Goal: Transaction & Acquisition: Purchase product/service

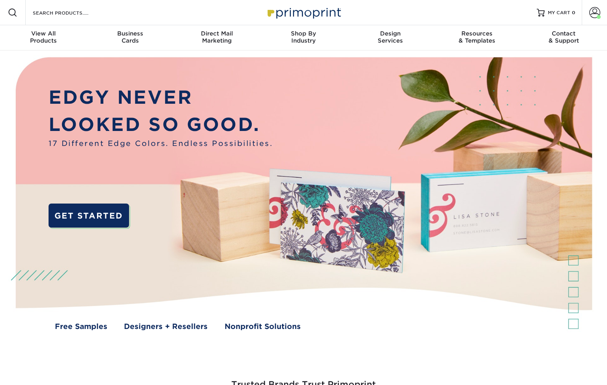
click at [72, 6] on div "Search Products" at bounding box center [67, 12] width 83 height 25
click at [66, 15] on input "Search Products" at bounding box center [70, 12] width 77 height 9
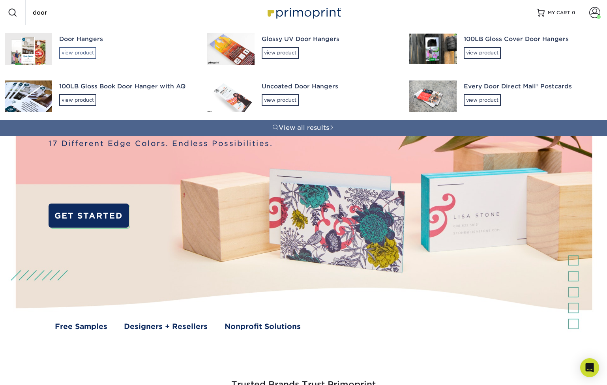
type input "door"
click at [83, 53] on div "view product" at bounding box center [77, 53] width 37 height 12
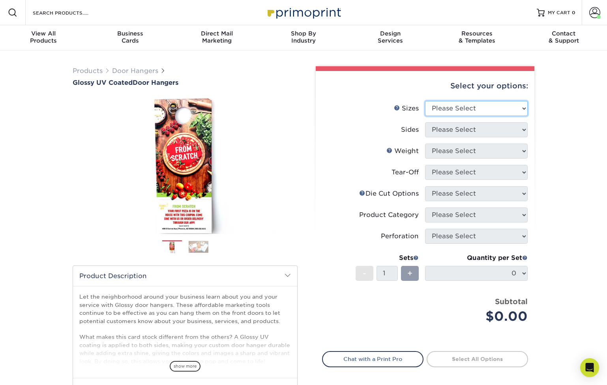
select select "4.25x11.00"
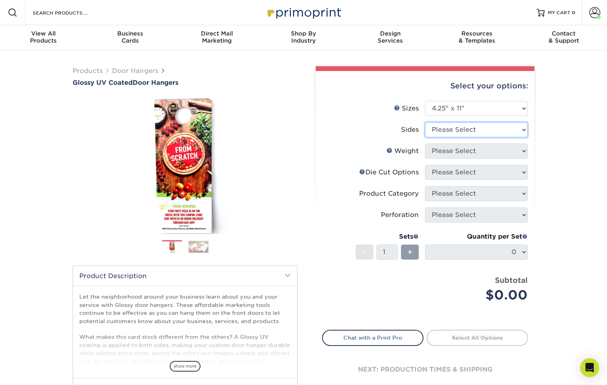
select select "13abbda7-1d64-4f25-8bb2-c179b224825d"
select select "16PT"
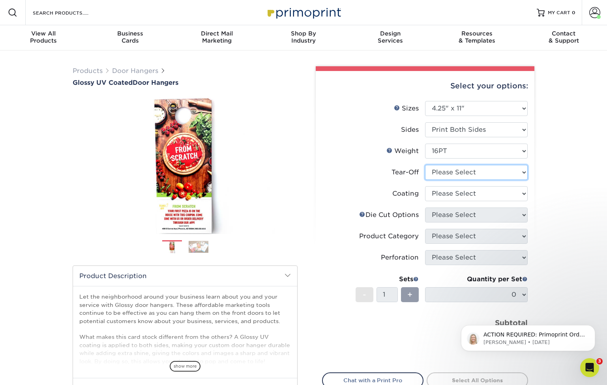
select select "0"
click at [528, 335] on p "ACTION REQUIRED: Primoprint Order 25915-30140-585 Hello Matt! I just want to be…" at bounding box center [534, 335] width 102 height 8
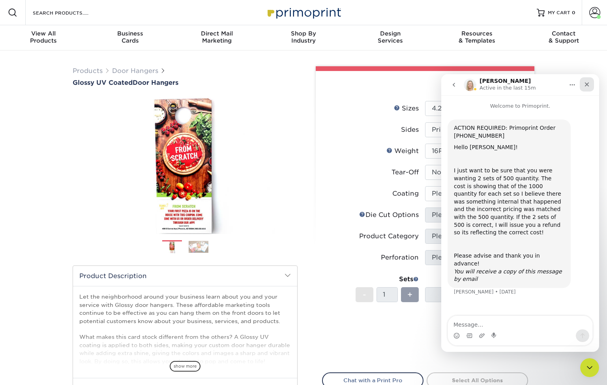
click at [586, 82] on icon "Close" at bounding box center [587, 84] width 6 height 6
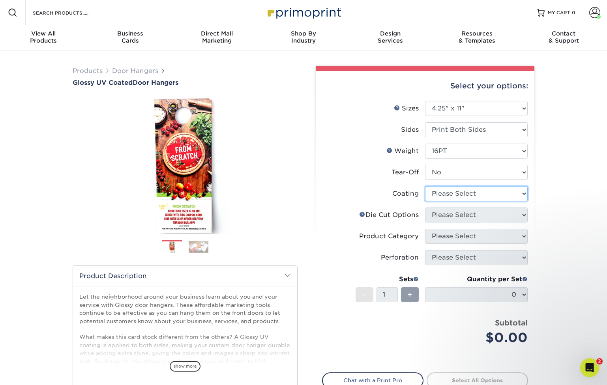
select select "ae367451-b2b8-45df-a344-0f05b6a12993"
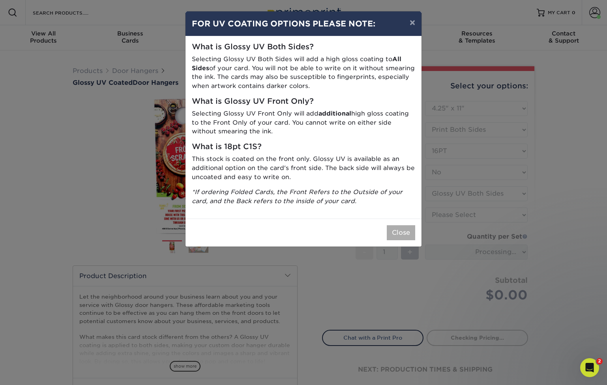
click at [405, 226] on button "Close" at bounding box center [401, 232] width 28 height 15
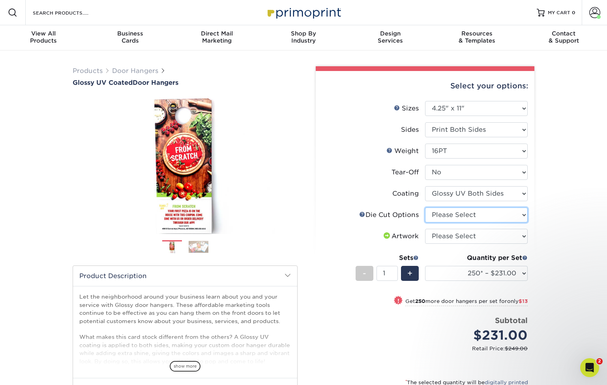
select select "fe6a4ed8-5803-433c-b773-a25a7b955e98"
select select "upload"
click at [447, 265] on div "Quantity per Set 250* – $231.00 500 – $244.00 1000 – $271.00 2500 – $415.00 500…" at bounding box center [476, 271] width 103 height 37
select select "1000 – $271.00"
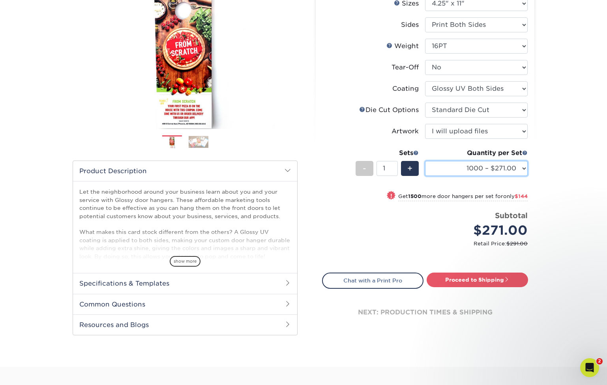
scroll to position [130, 0]
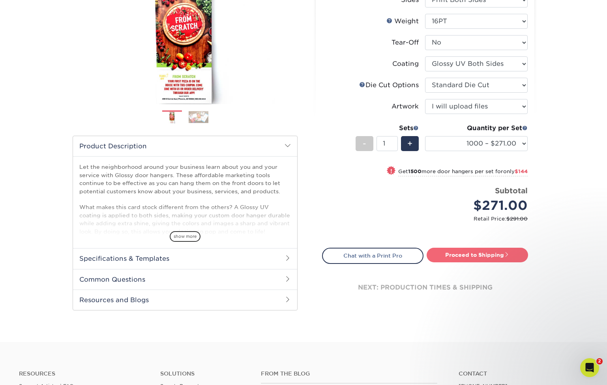
click at [480, 253] on link "Proceed to Shipping" at bounding box center [477, 255] width 101 height 14
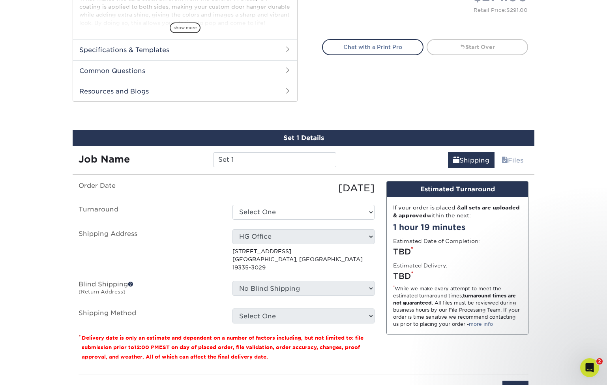
scroll to position [401, 0]
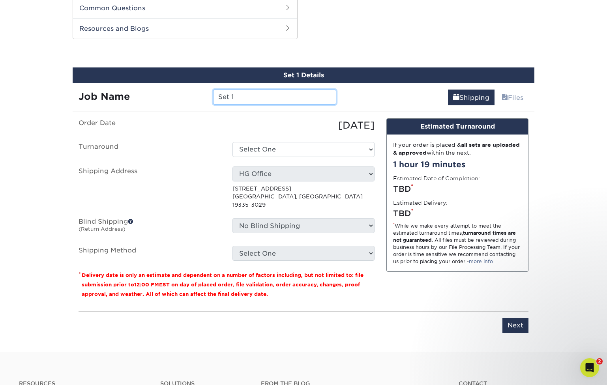
click at [266, 97] on input "Set 1" at bounding box center [274, 97] width 123 height 15
click at [230, 97] on input "Leus Door Hangars" at bounding box center [274, 97] width 123 height 15
click at [226, 97] on input "Leus Door Hangars" at bounding box center [274, 97] width 123 height 15
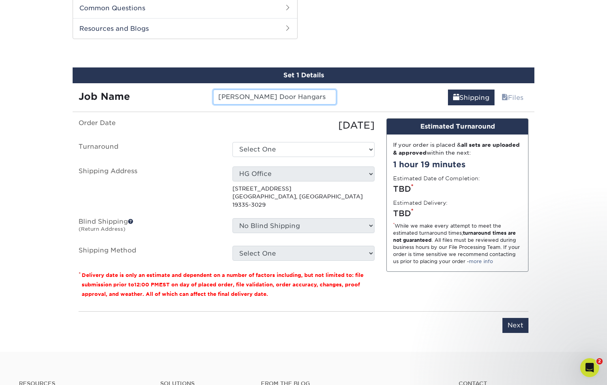
type input "Lemus Door Hangars"
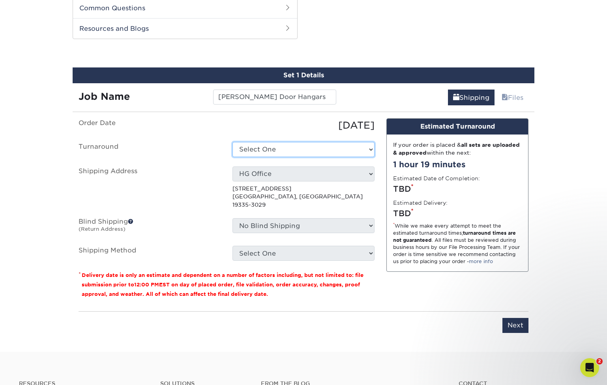
select select "ea152024-2dfb-48c7-8032-66974ddf8773"
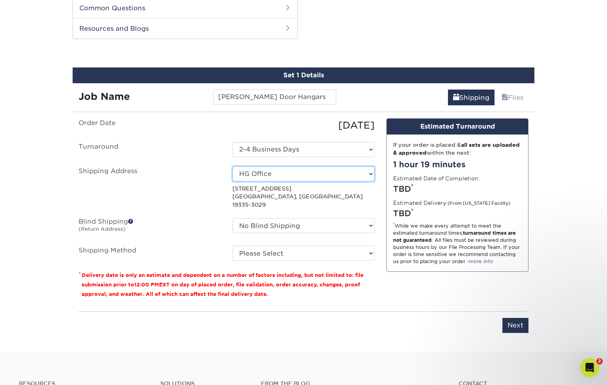
select select "newaddress"
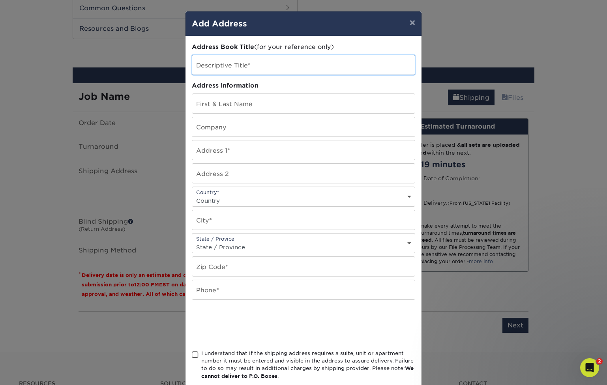
click at [267, 67] on input "text" at bounding box center [303, 64] width 223 height 19
type input "[PERSON_NAME] Remodeling Group"
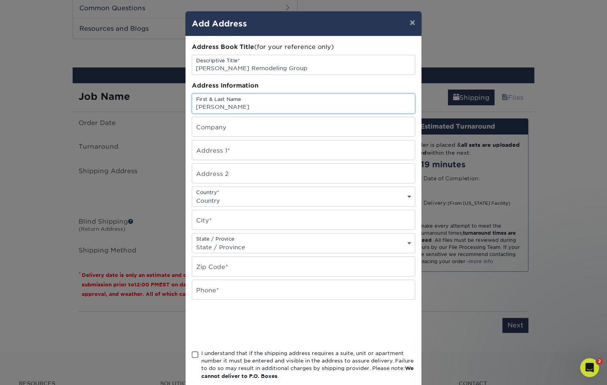
type input "[PERSON_NAME]"
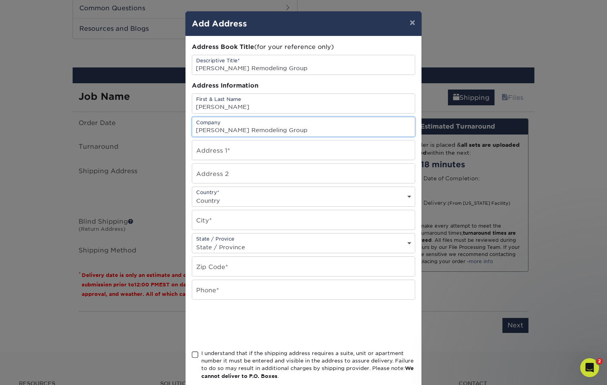
type input "[PERSON_NAME] Remodeling Group"
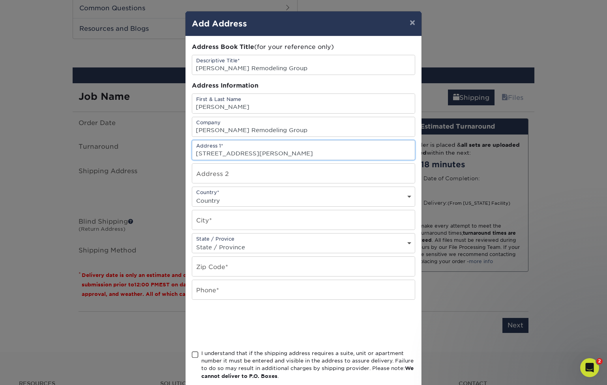
type input "180 Gordon Drive"
type input "Suite 103"
select select "US"
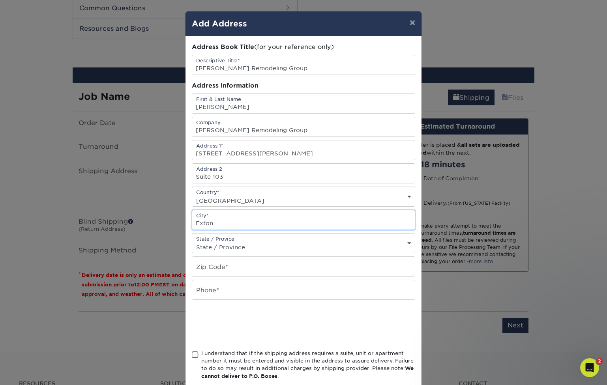
type input "Exton"
select select "PA"
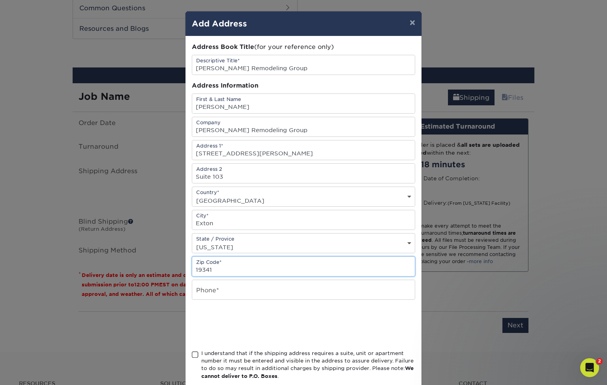
type input "19341"
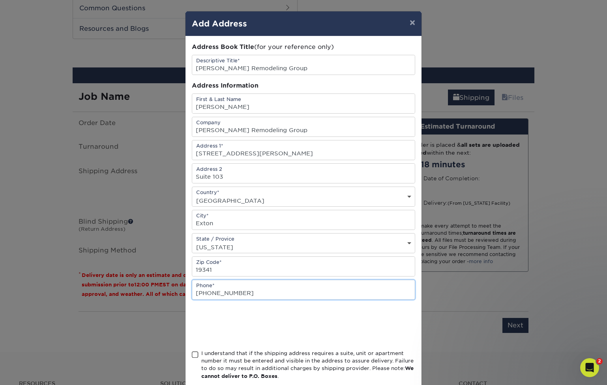
type input "717-817-4848"
click at [194, 355] on span at bounding box center [195, 354] width 7 height 7
click at [0, 0] on input "I understand that if the shipping address requires a suite, unit or apartment n…" at bounding box center [0, 0] width 0 height 0
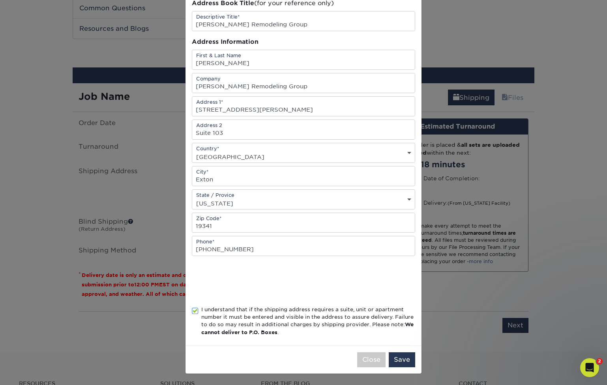
scroll to position [46, 0]
click at [406, 359] on button "Save" at bounding box center [402, 359] width 26 height 15
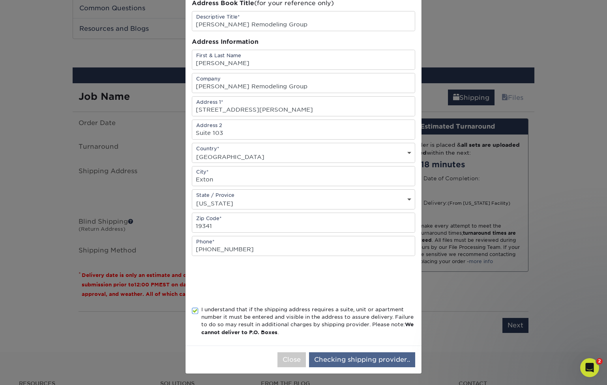
scroll to position [0, 0]
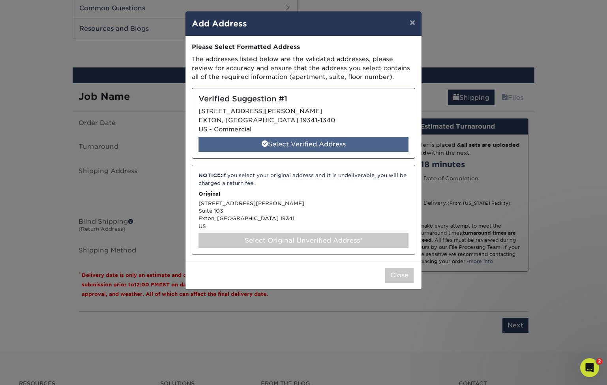
click at [346, 138] on div "Select Verified Address" at bounding box center [303, 144] width 210 height 15
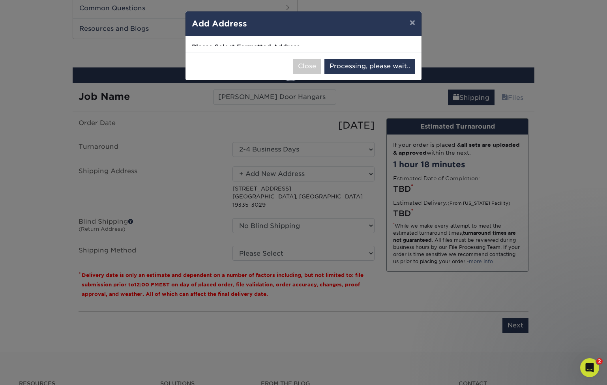
select select "286109"
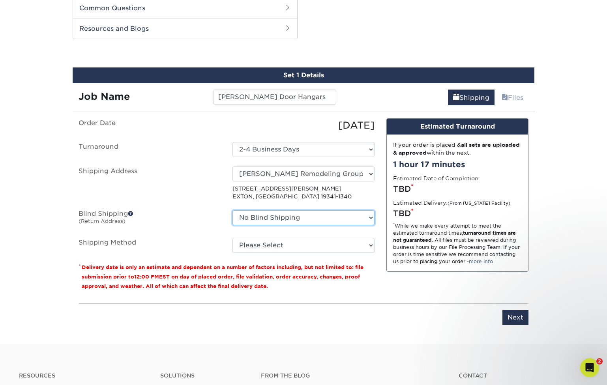
select select "26566"
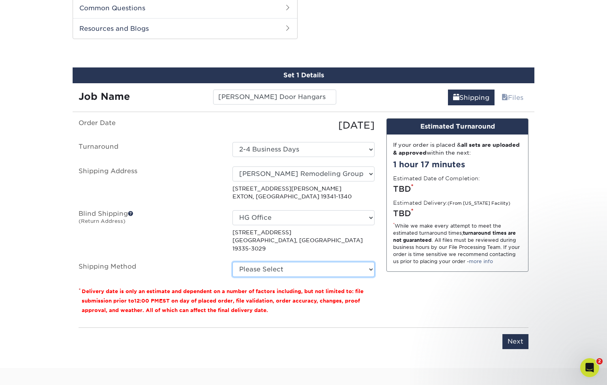
select select "03"
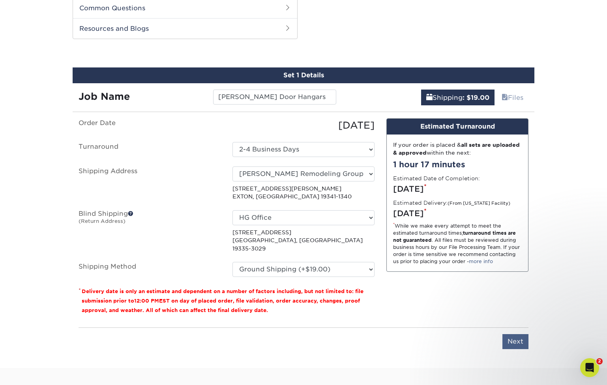
click at [513, 334] on input "Next" at bounding box center [515, 341] width 26 height 15
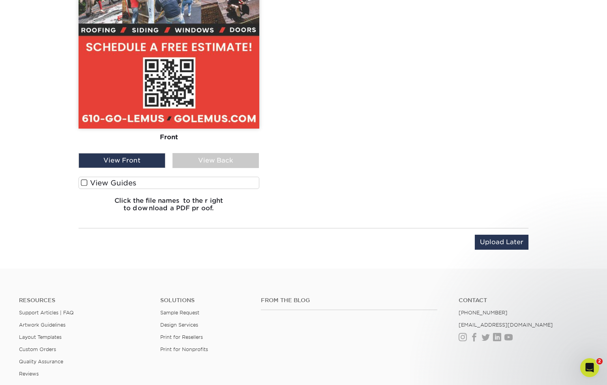
scroll to position [888, 0]
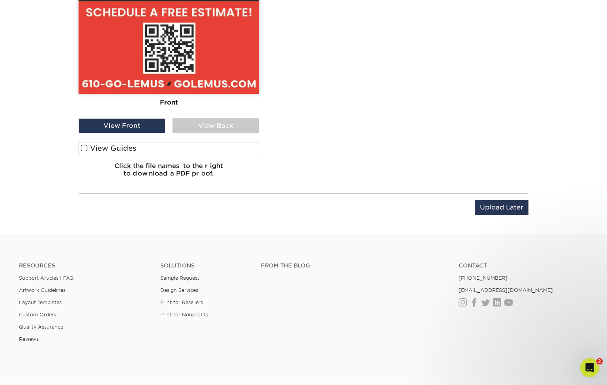
click at [115, 150] on label "View Guides" at bounding box center [169, 148] width 181 height 12
click at [0, 0] on input "View Guides" at bounding box center [0, 0] width 0 height 0
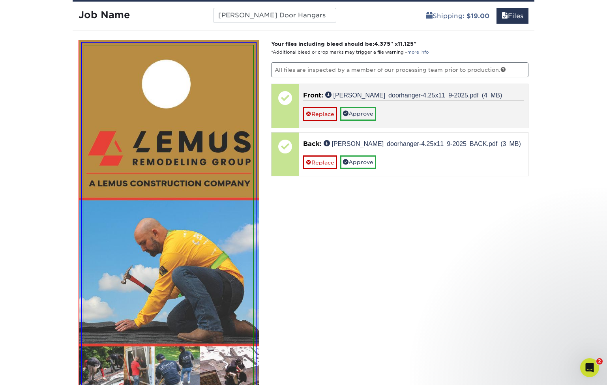
scroll to position [447, 0]
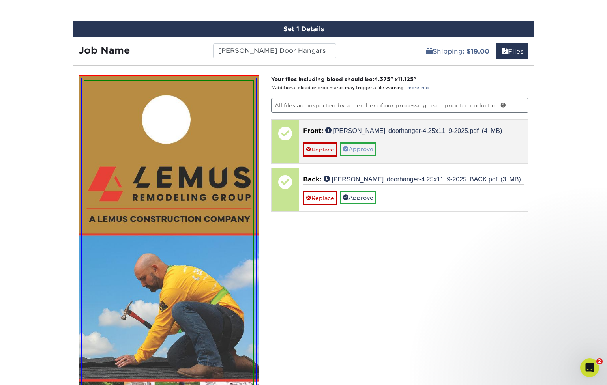
click at [361, 148] on link "Approve" at bounding box center [358, 148] width 36 height 13
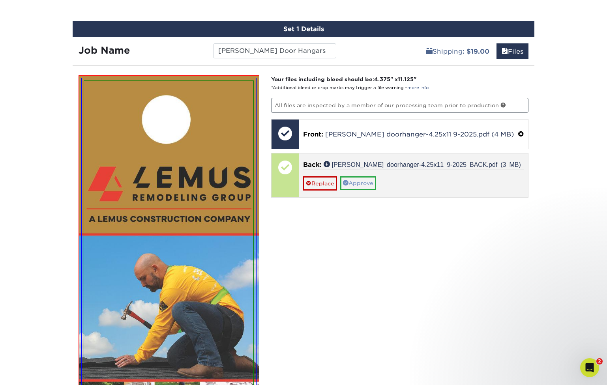
click at [365, 185] on link "Approve" at bounding box center [358, 182] width 36 height 13
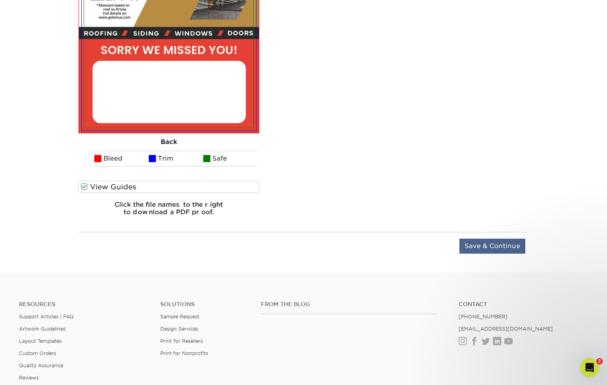
click at [512, 243] on input "Save & Continue" at bounding box center [492, 246] width 66 height 15
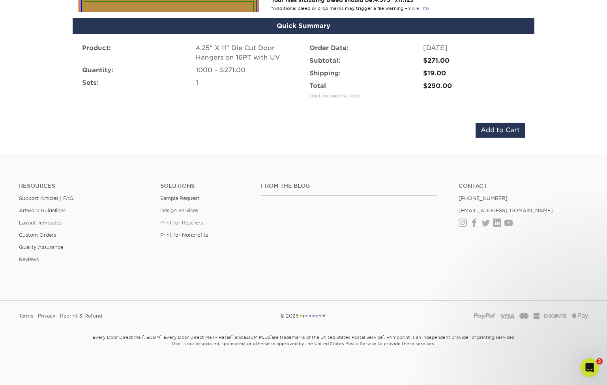
scroll to position [503, 0]
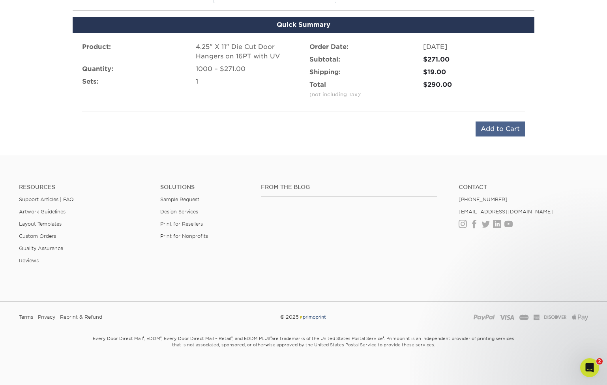
click at [509, 127] on input "Add to Cart" at bounding box center [499, 129] width 49 height 15
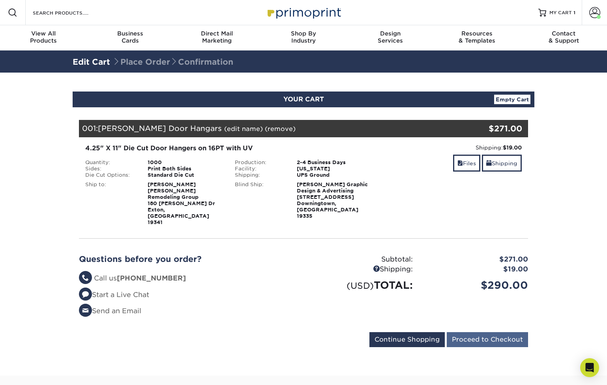
click at [496, 332] on input "Proceed to Checkout" at bounding box center [487, 339] width 81 height 15
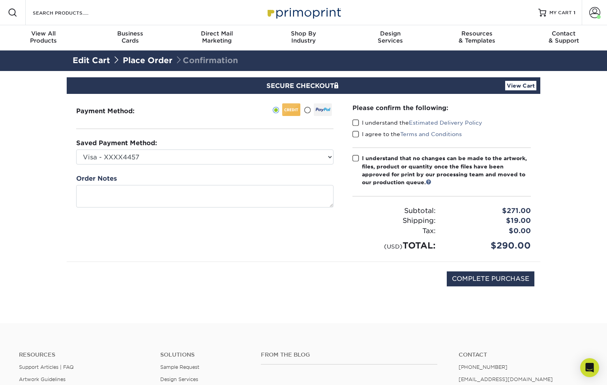
click at [355, 122] on span at bounding box center [355, 122] width 7 height 7
click at [0, 0] on input "I understand the Estimated Delivery Policy" at bounding box center [0, 0] width 0 height 0
click at [355, 131] on span at bounding box center [355, 134] width 7 height 7
click at [0, 0] on input "I agree to the Terms and Conditions" at bounding box center [0, 0] width 0 height 0
click at [355, 157] on span at bounding box center [355, 158] width 7 height 7
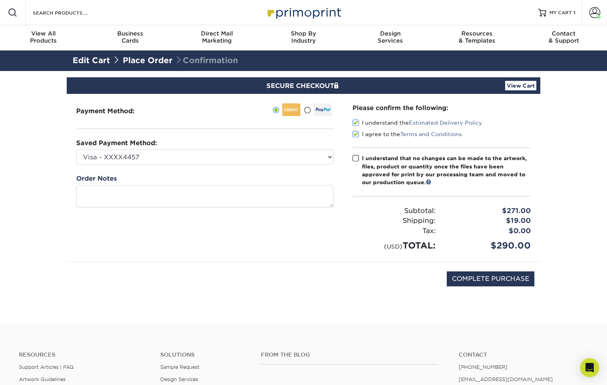
click at [0, 0] on input "I understand that no changes can be made to the artwork, files, product or quan…" at bounding box center [0, 0] width 0 height 0
click at [522, 283] on input "COMPLETE PURCHASE" at bounding box center [491, 278] width 88 height 15
type input "PROCESSING, PLEASE WAIT..."
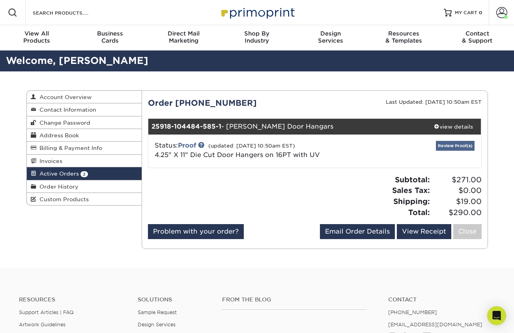
click at [451, 144] on link "Review Proof(s)" at bounding box center [455, 146] width 39 height 10
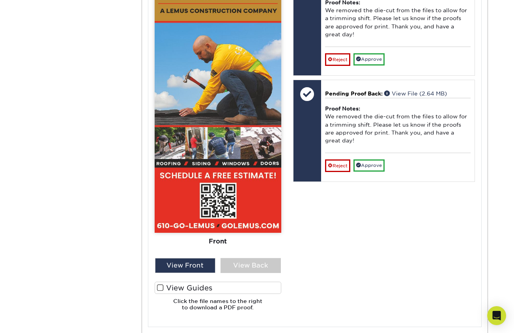
scroll to position [425, 0]
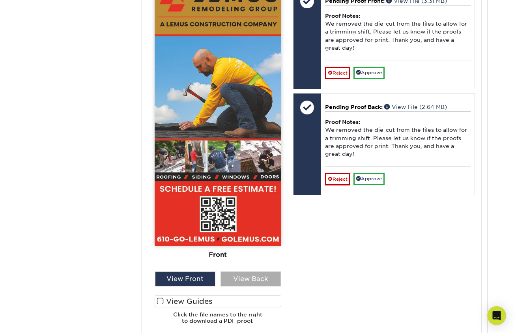
click at [257, 273] on div "View Back" at bounding box center [251, 278] width 60 height 15
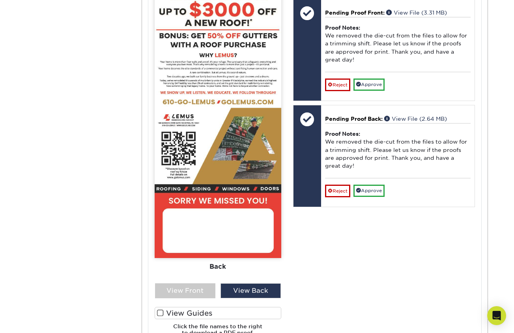
scroll to position [415, 0]
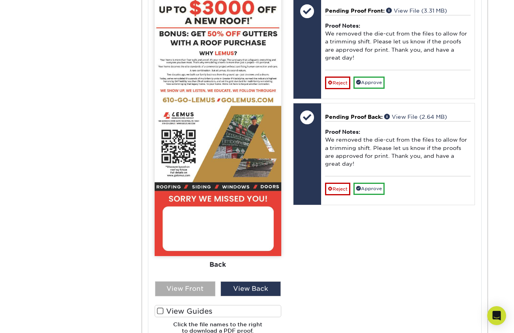
click at [187, 289] on div "View Front" at bounding box center [185, 288] width 60 height 15
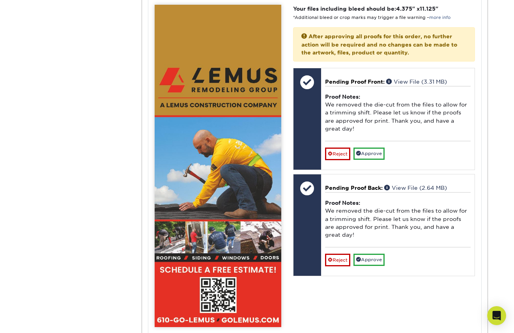
scroll to position [339, 0]
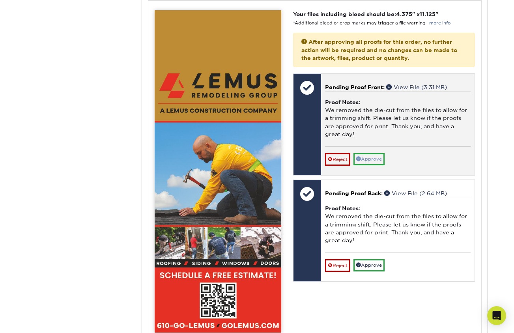
click at [375, 153] on link "Approve" at bounding box center [369, 159] width 31 height 12
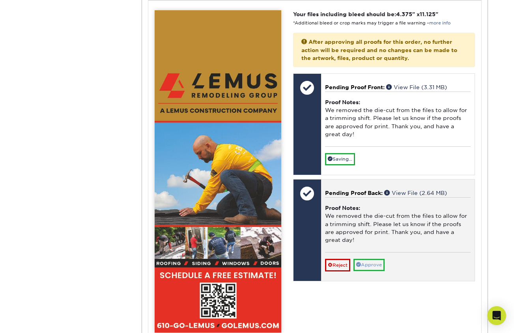
click at [377, 259] on link "Approve" at bounding box center [369, 265] width 31 height 12
